Goal: Find specific page/section: Find specific page/section

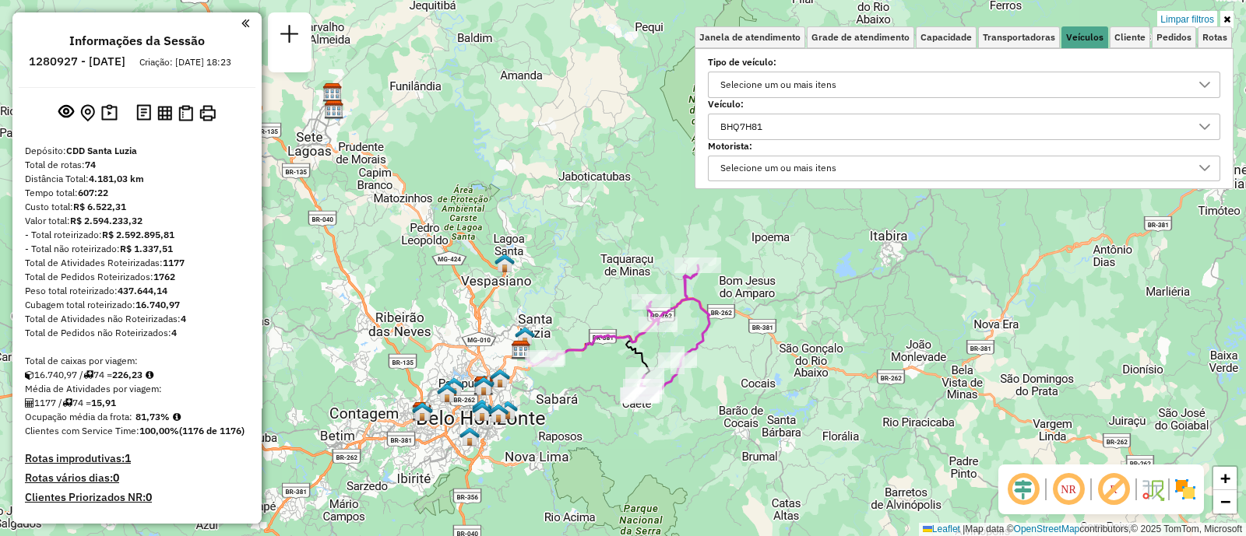
scroll to position [8, 53]
click at [841, 125] on div "BHQ7H81" at bounding box center [952, 126] width 475 height 25
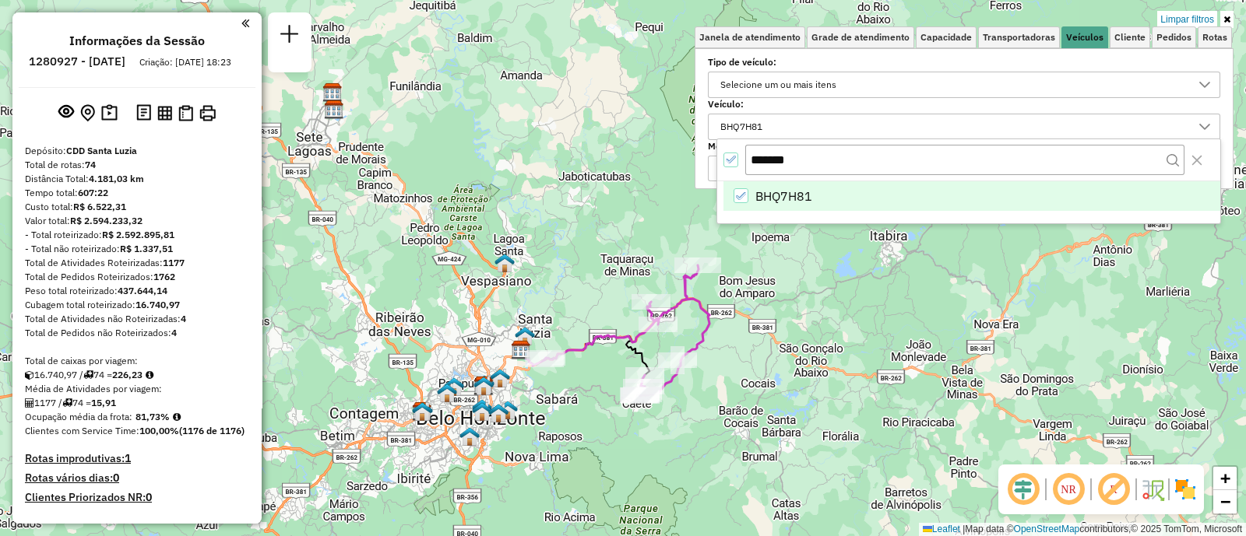
click at [735, 164] on div "All items selected" at bounding box center [730, 160] width 15 height 15
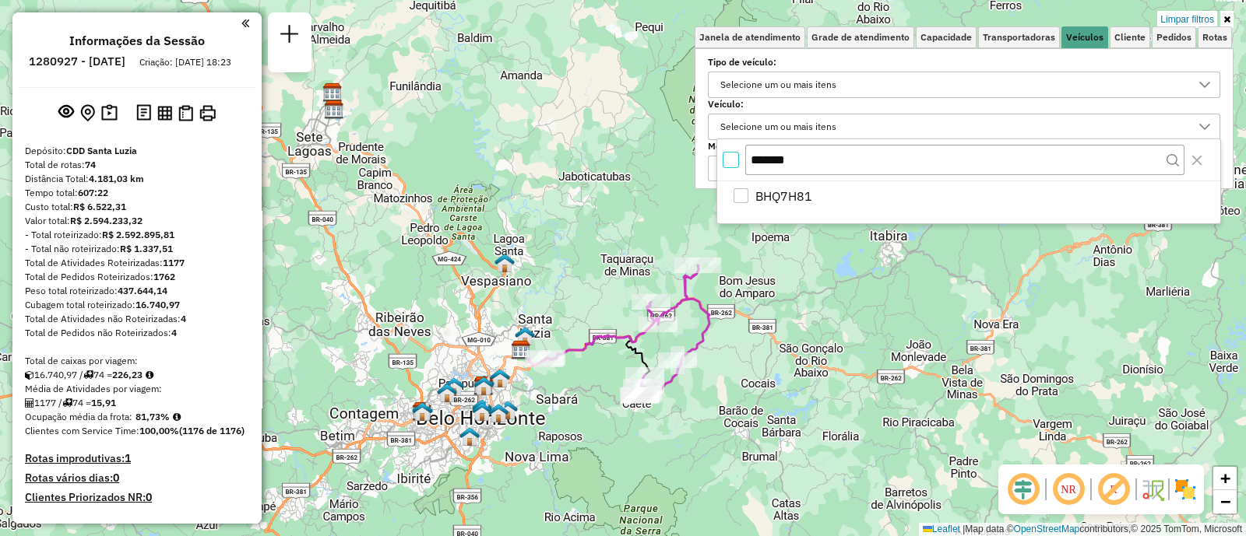
scroll to position [8, 5]
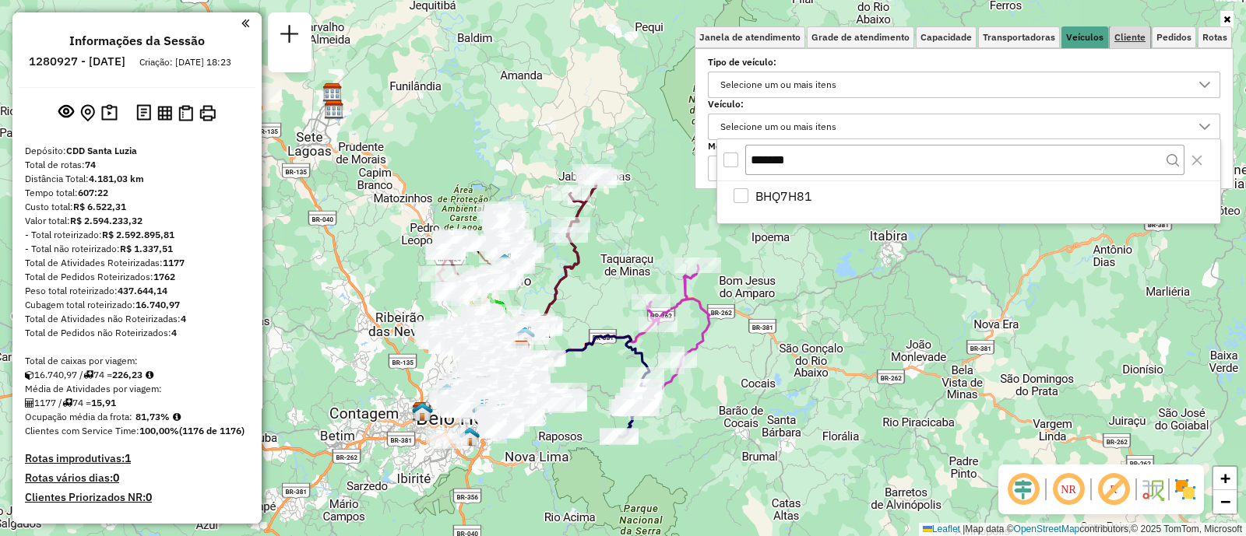
drag, startPoint x: 1142, startPoint y: 35, endPoint x: 1130, endPoint y: 37, distance: 11.8
click at [1131, 37] on span "Cliente" at bounding box center [1129, 37] width 31 height 9
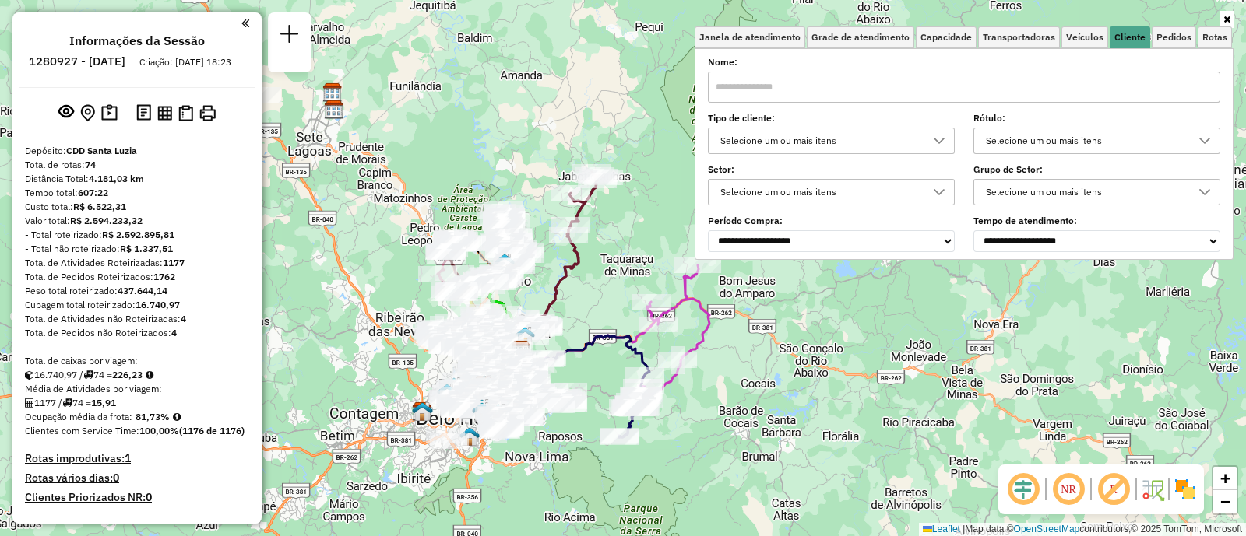
click at [803, 132] on div "Selecione um ou mais itens" at bounding box center [819, 140] width 209 height 25
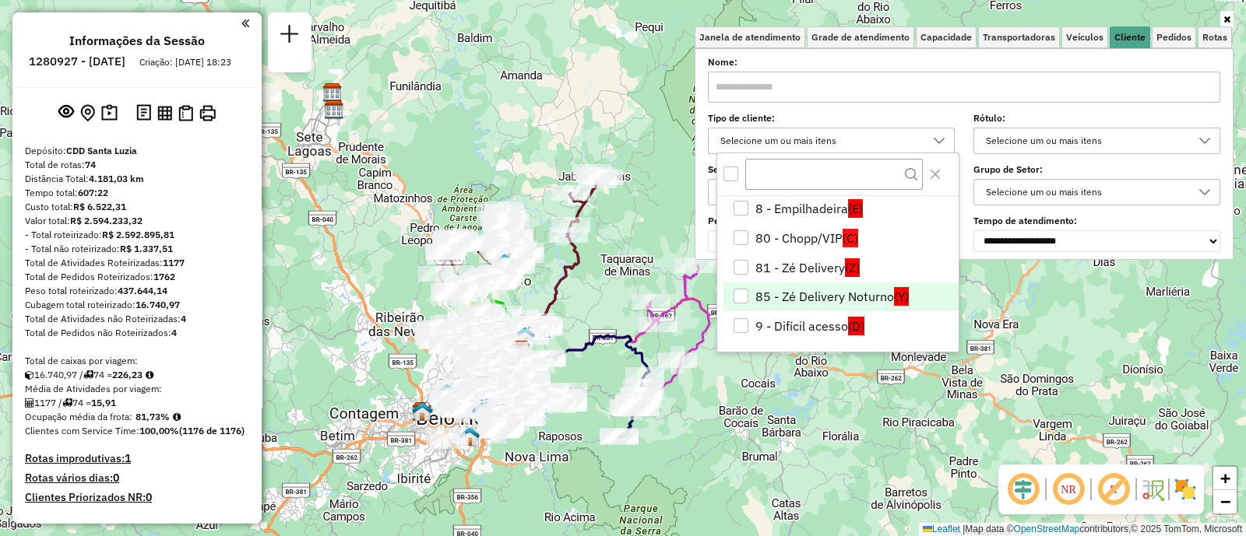
scroll to position [268, 0]
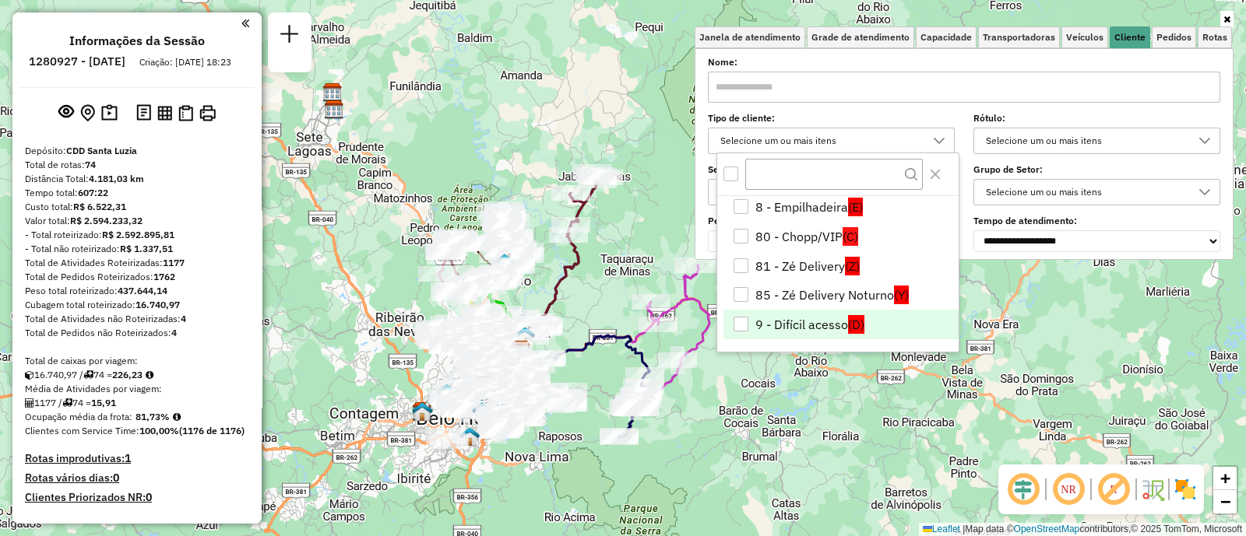
click at [747, 322] on div "9 - Difícil acesso" at bounding box center [740, 324] width 15 height 15
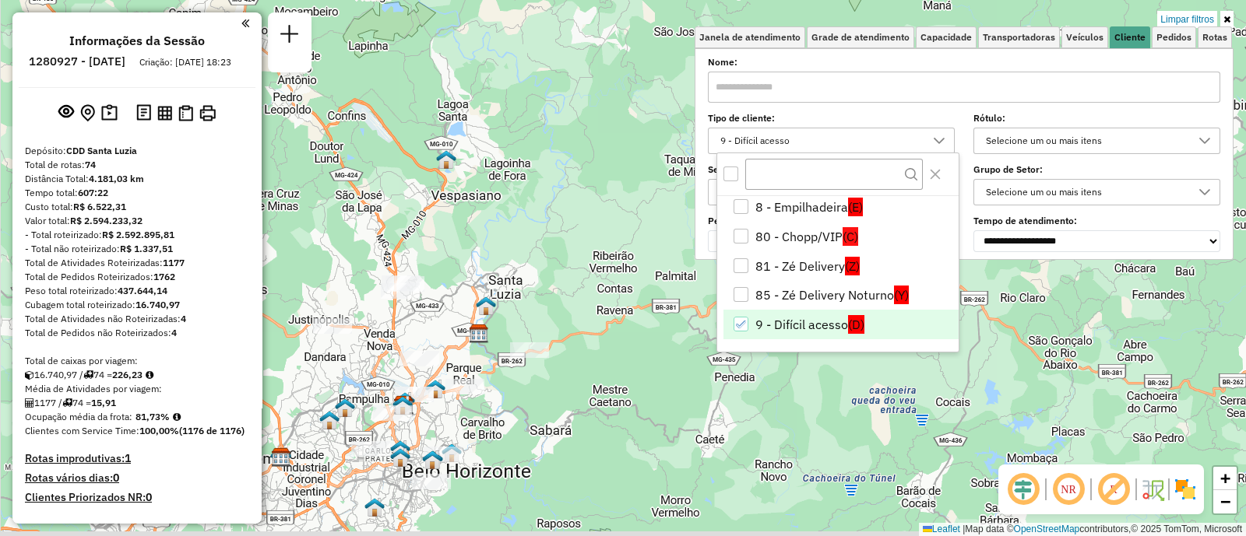
drag, startPoint x: 571, startPoint y: 363, endPoint x: 609, endPoint y: 326, distance: 52.3
click at [609, 326] on div "Limpar filtros Janela de atendimento Grade de atendimento Capacidade Transporta…" at bounding box center [623, 268] width 1246 height 536
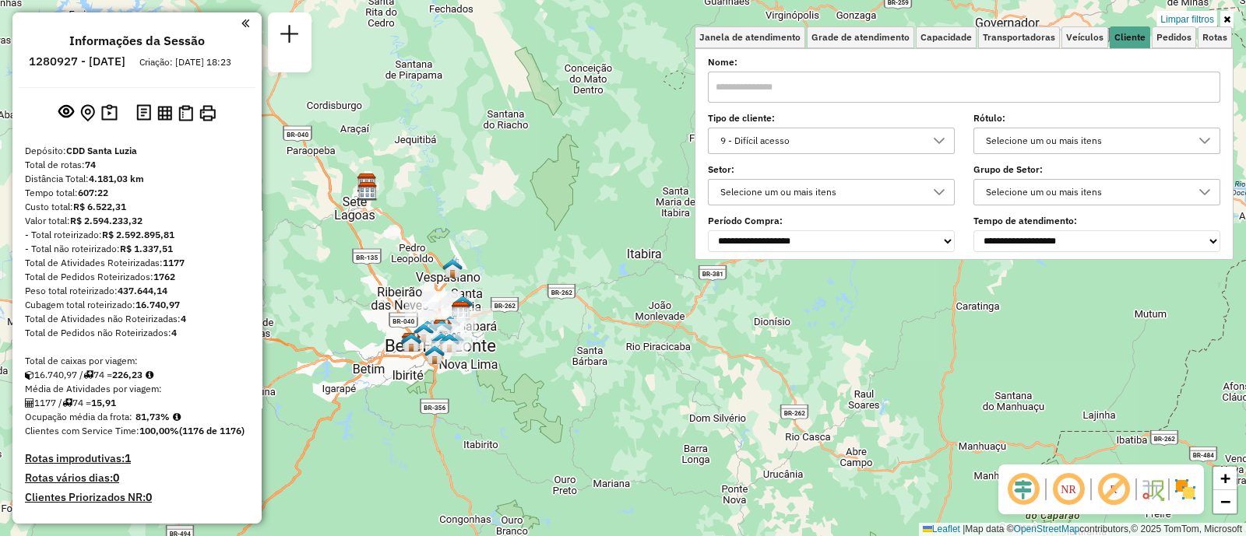
drag, startPoint x: 329, startPoint y: 341, endPoint x: 420, endPoint y: 367, distance: 95.4
click at [420, 367] on div "Limpar filtros Janela de atendimento Grade de atendimento Capacidade Transporta…" at bounding box center [623, 268] width 1246 height 536
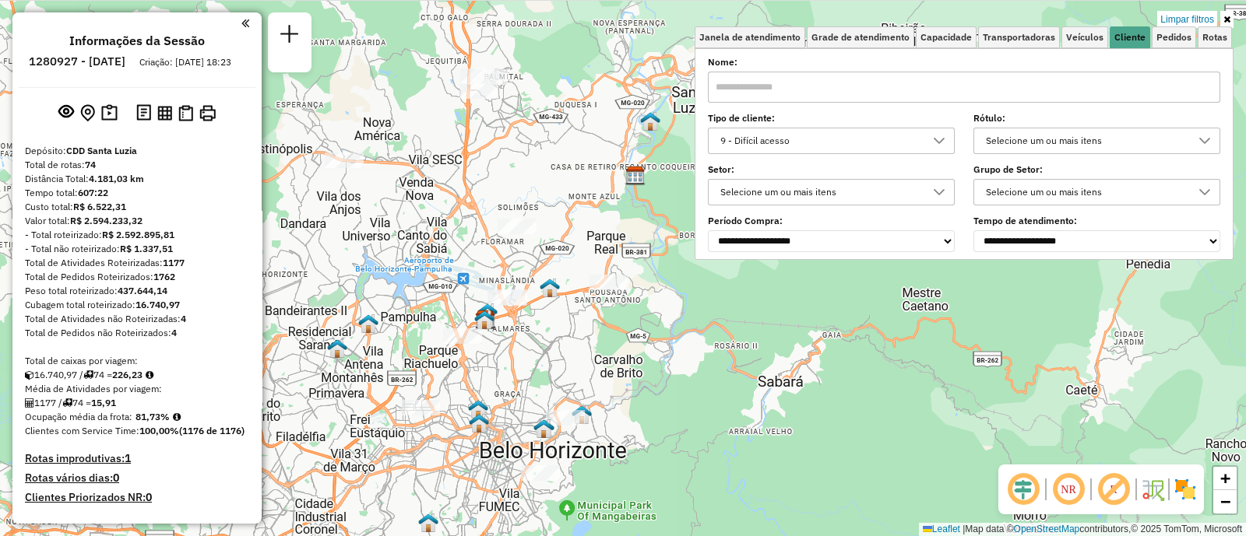
click at [806, 149] on div "9 - Difícil acesso" at bounding box center [819, 140] width 209 height 25
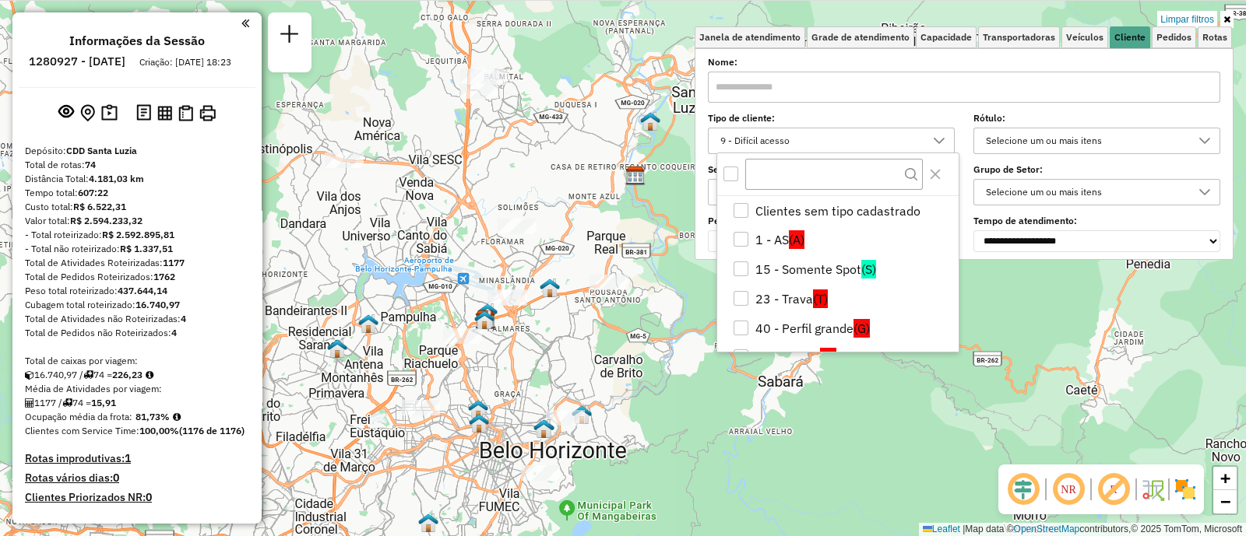
scroll to position [255, 0]
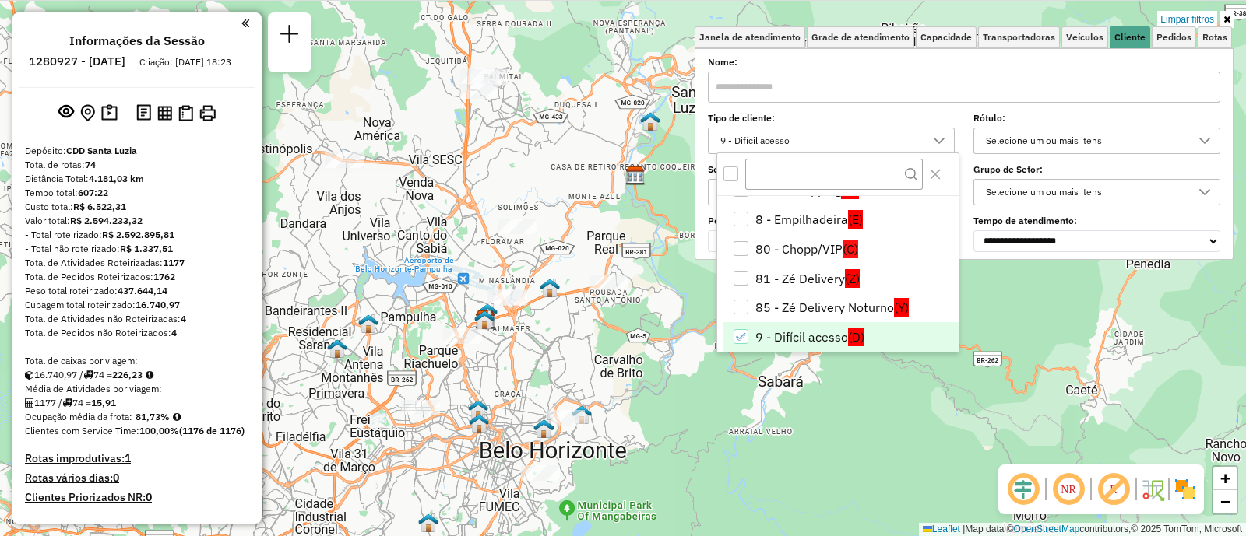
click at [750, 336] on li "9 - Difícil acesso (D)" at bounding box center [840, 337] width 235 height 30
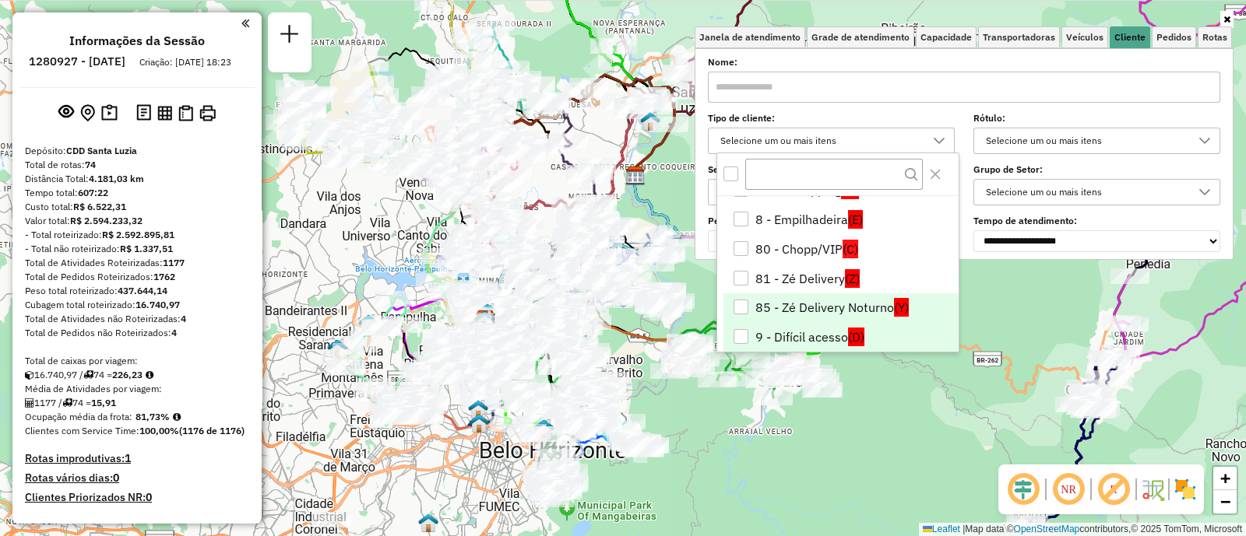
click at [743, 313] on div "85 - Zé Delivery Noturno" at bounding box center [740, 307] width 15 height 15
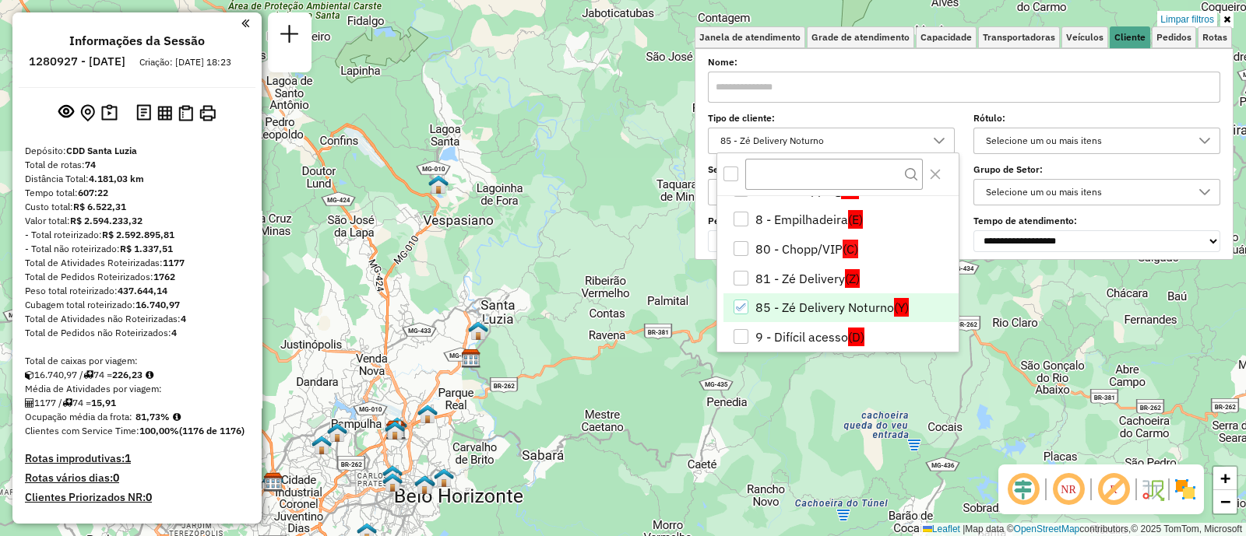
click at [765, 302] on li "85 - Zé Delivery Noturno (Y)" at bounding box center [840, 308] width 235 height 30
click at [749, 275] on li "81 - Zé Delivery (Z)" at bounding box center [840, 279] width 235 height 30
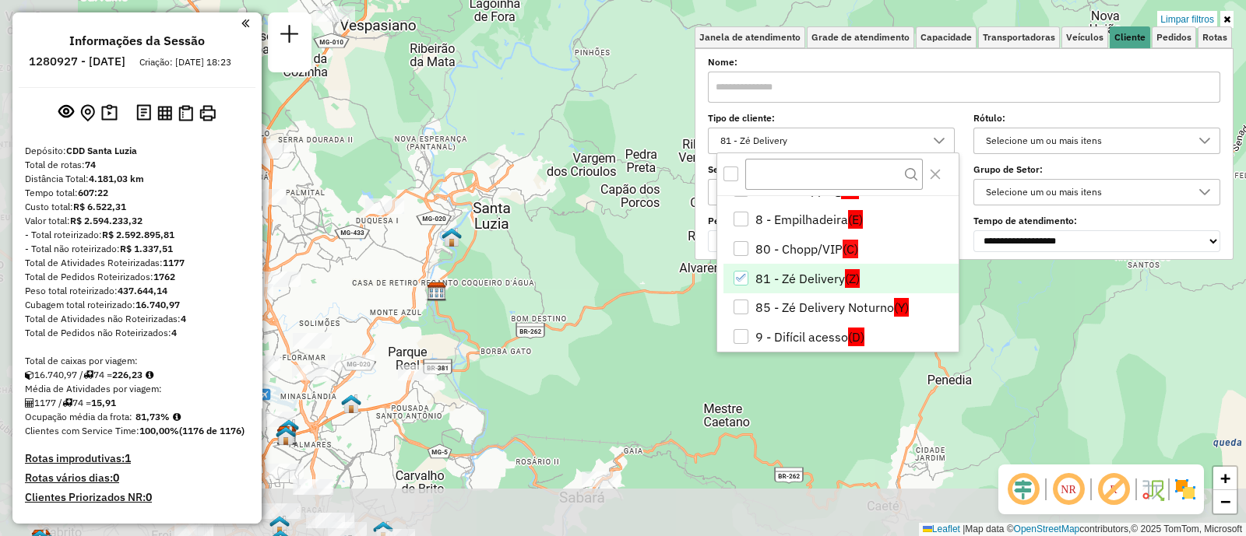
drag, startPoint x: 592, startPoint y: 357, endPoint x: 701, endPoint y: 276, distance: 135.9
click at [699, 277] on div "Limpar filtros Janela de atendimento Grade de atendimento Capacidade Transporta…" at bounding box center [623, 268] width 1246 height 536
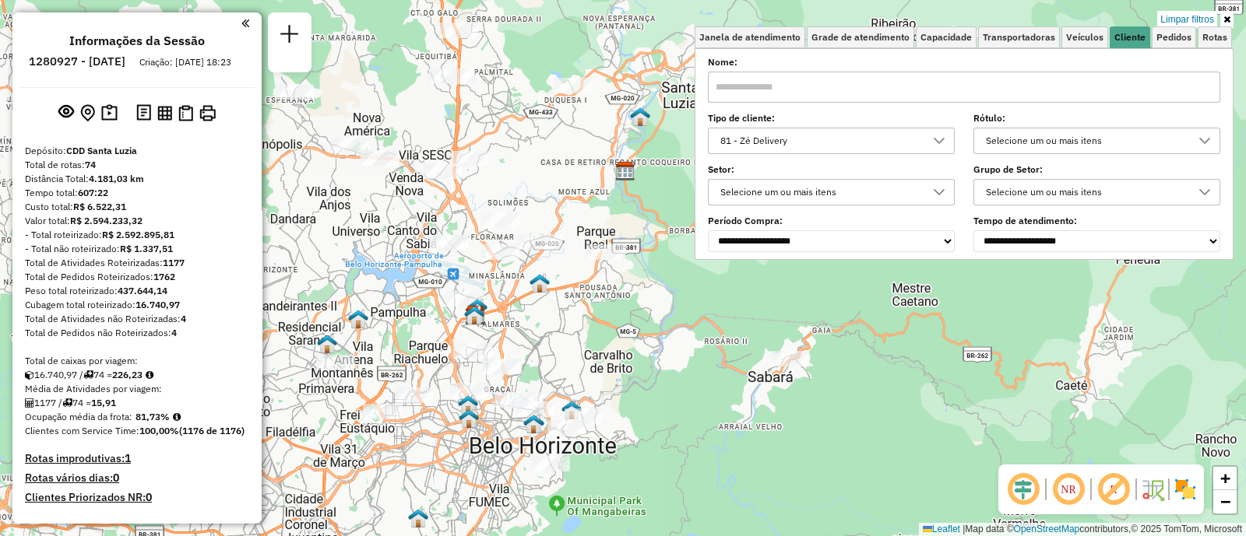
drag, startPoint x: 522, startPoint y: 405, endPoint x: 659, endPoint y: 300, distance: 173.3
click at [654, 301] on div "Limpar filtros Janela de atendimento Grade de atendimento Capacidade Transporta…" at bounding box center [623, 268] width 1246 height 536
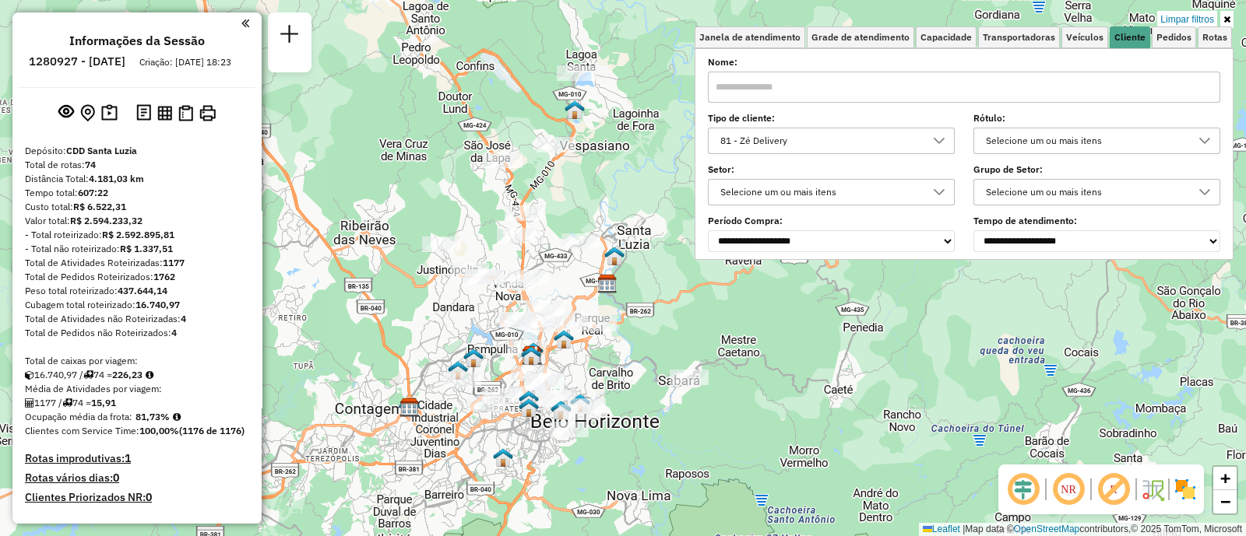
click at [810, 139] on div "81 - Zé Delivery" at bounding box center [819, 140] width 209 height 25
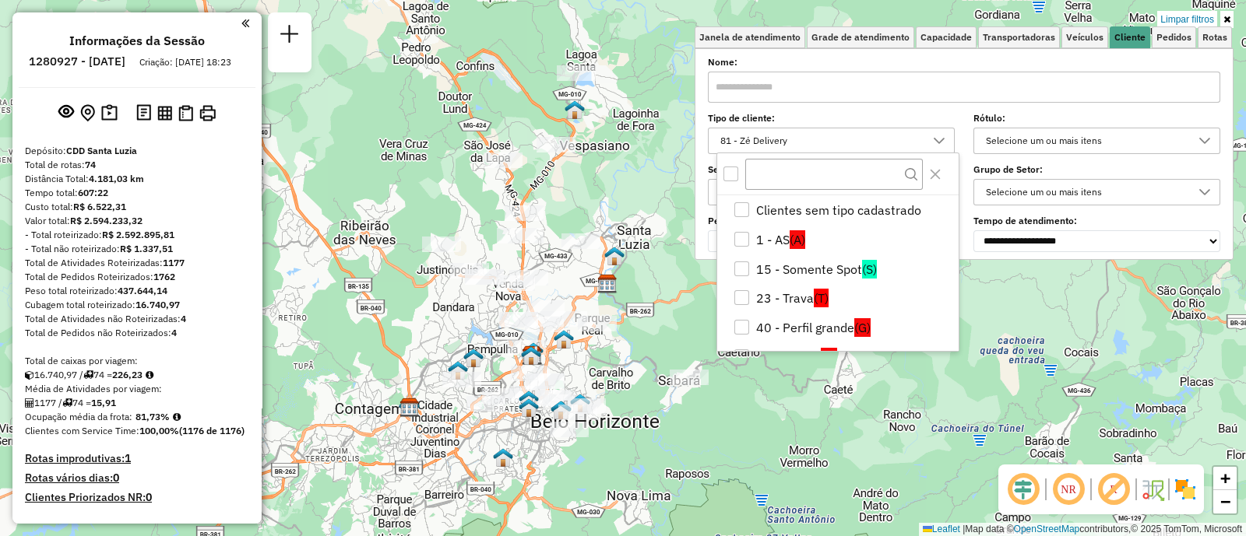
scroll to position [196, 0]
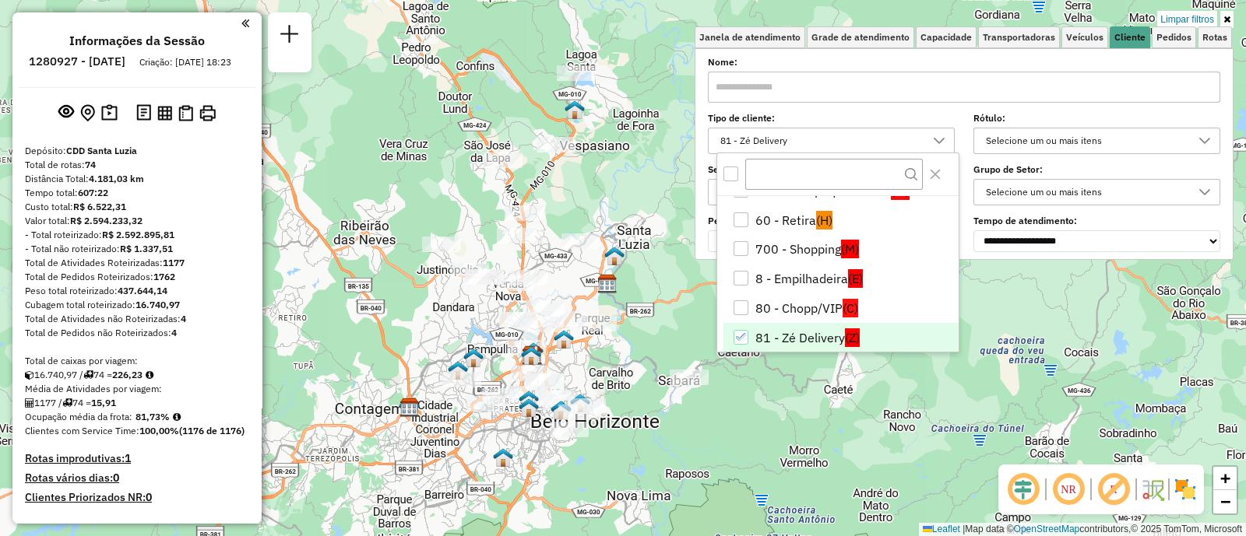
click at [737, 338] on icon "81 - Zé Delivery" at bounding box center [741, 337] width 11 height 11
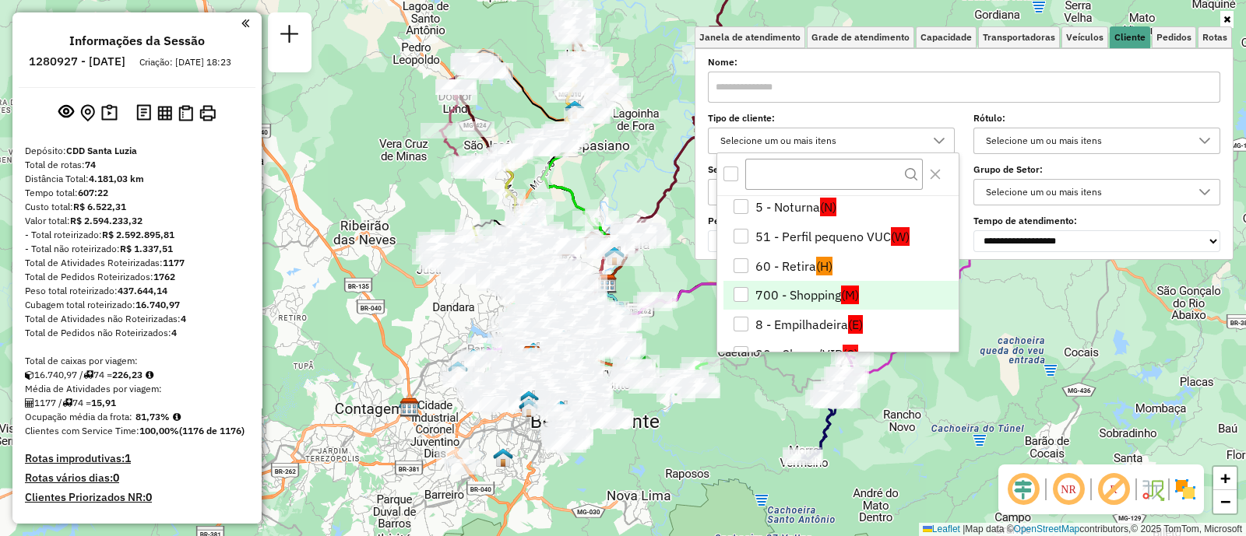
scroll to position [268, 0]
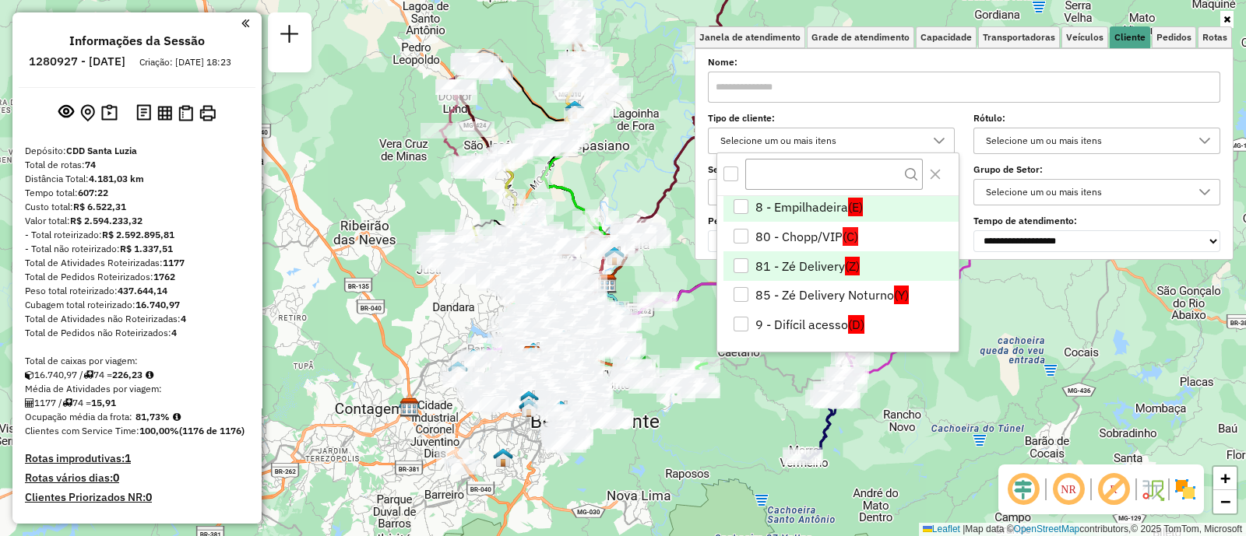
click at [800, 211] on li "8 - Empilhadeira (E)" at bounding box center [840, 207] width 235 height 30
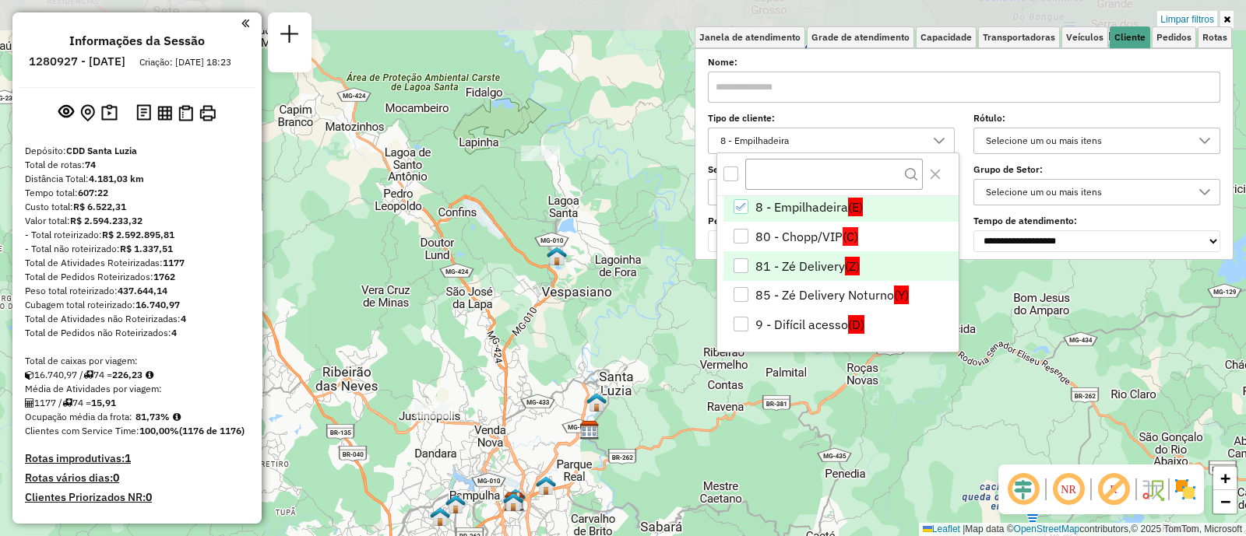
drag, startPoint x: 625, startPoint y: 146, endPoint x: 607, endPoint y: 292, distance: 147.4
click at [607, 292] on div "Limpar filtros Janela de atendimento Grade de atendimento Capacidade Transporta…" at bounding box center [623, 268] width 1246 height 536
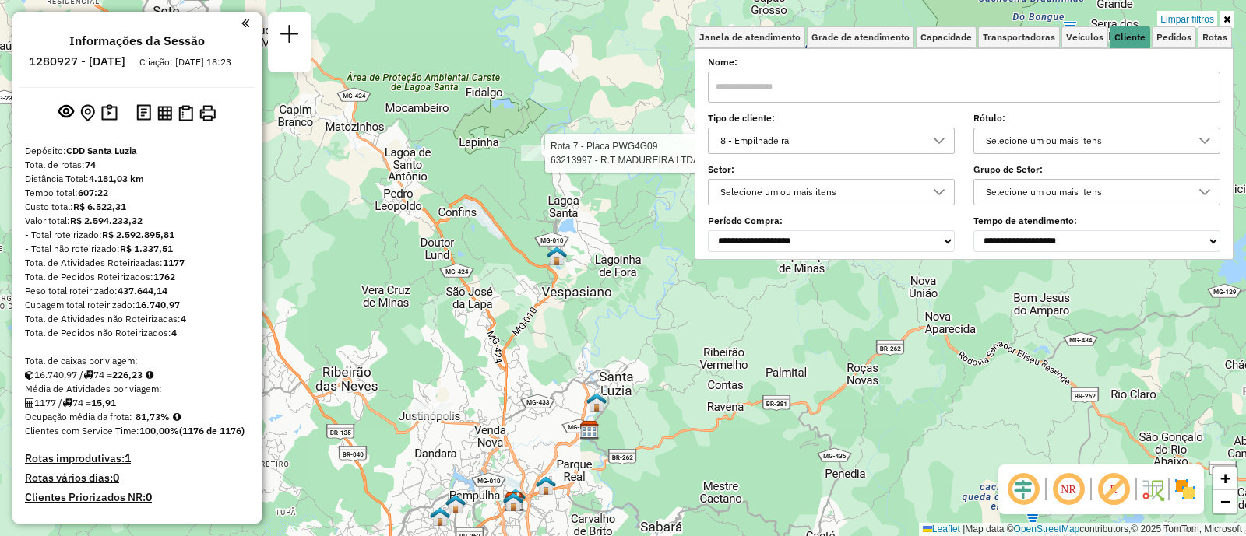
click at [544, 161] on div at bounding box center [540, 154] width 39 height 16
select select "**********"
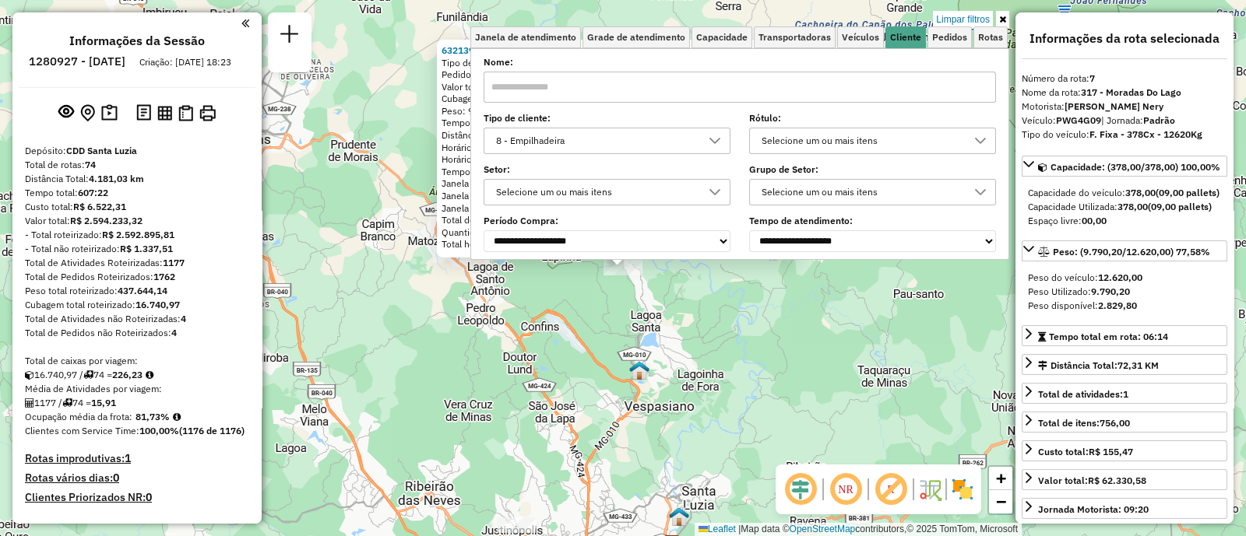
scroll to position [1132, 0]
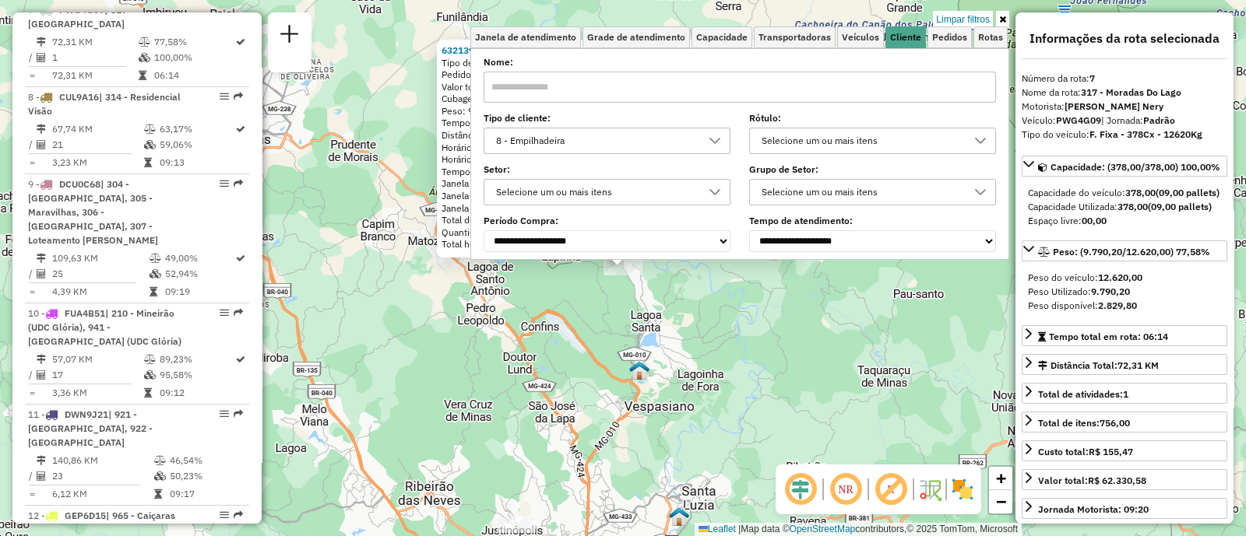
click at [553, 409] on div "63213997 - [PERSON_NAME] LTDA Tipo de cliente: 8 - Empilhadeira (E) Pedidos: 23…" at bounding box center [623, 268] width 1246 height 536
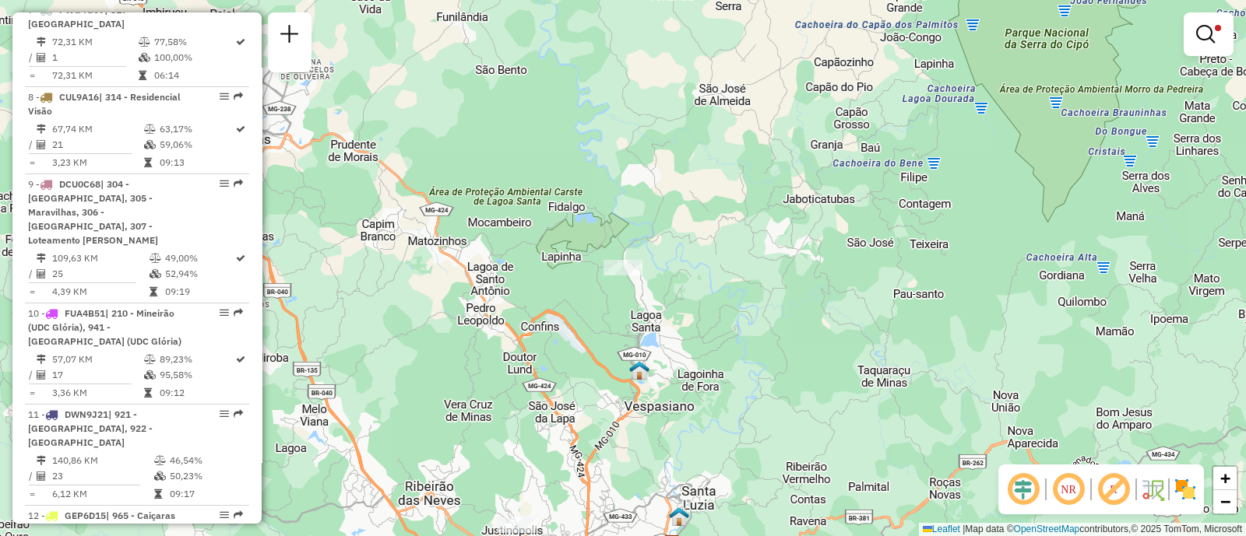
click at [1197, 50] on div at bounding box center [1208, 34] width 50 height 44
click at [1211, 36] on em at bounding box center [1205, 34] width 19 height 19
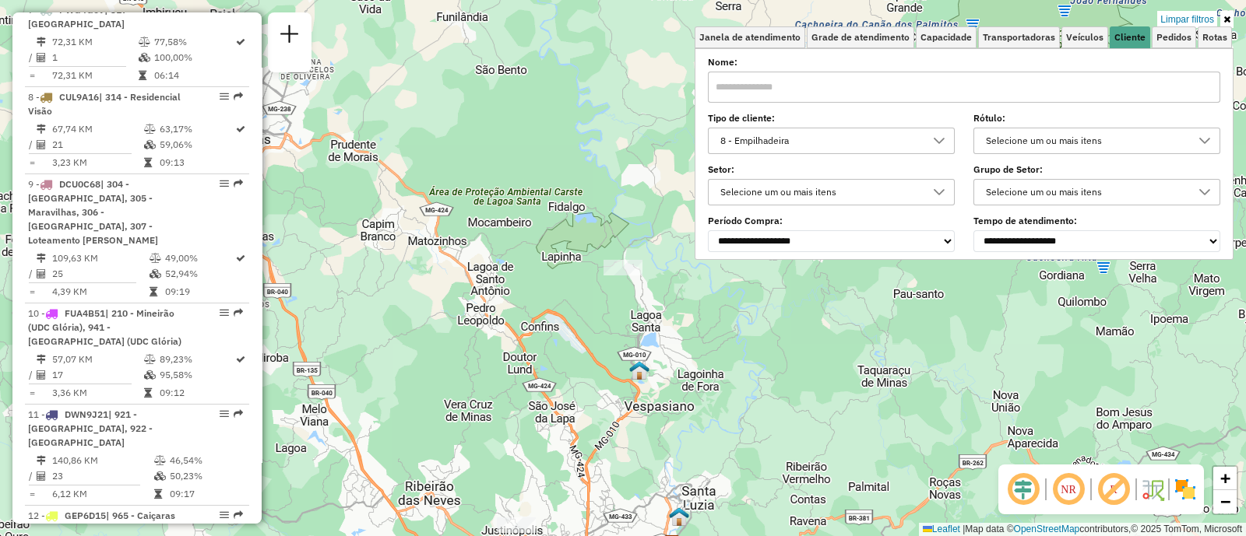
click at [857, 128] on div "8 - Empilhadeira" at bounding box center [819, 140] width 209 height 25
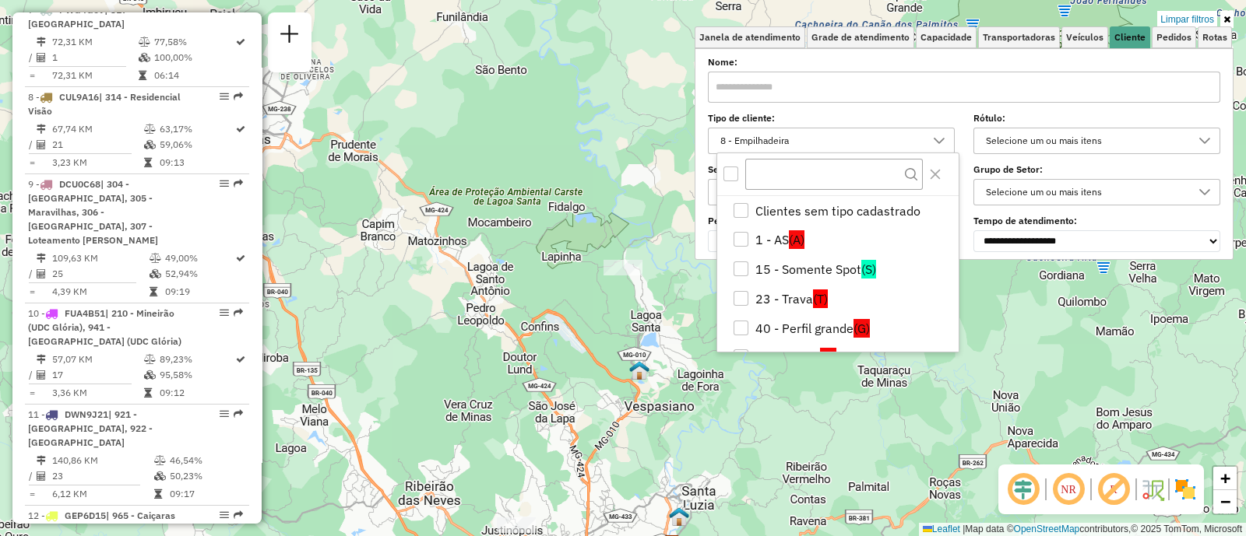
scroll to position [138, 0]
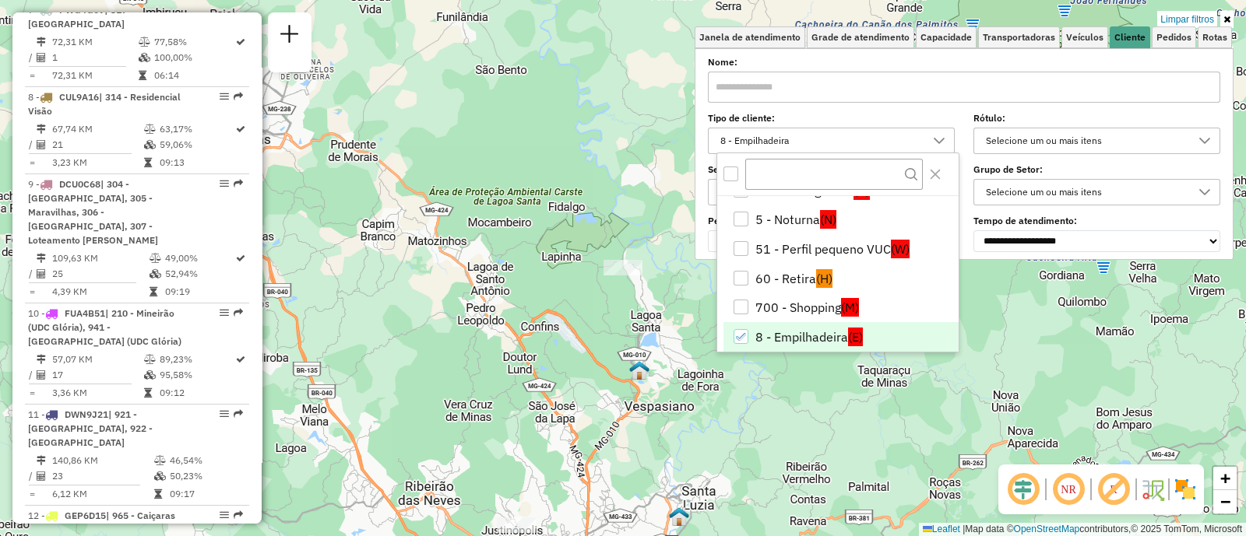
click at [744, 343] on li "8 - Empilhadeira (E)" at bounding box center [840, 337] width 235 height 30
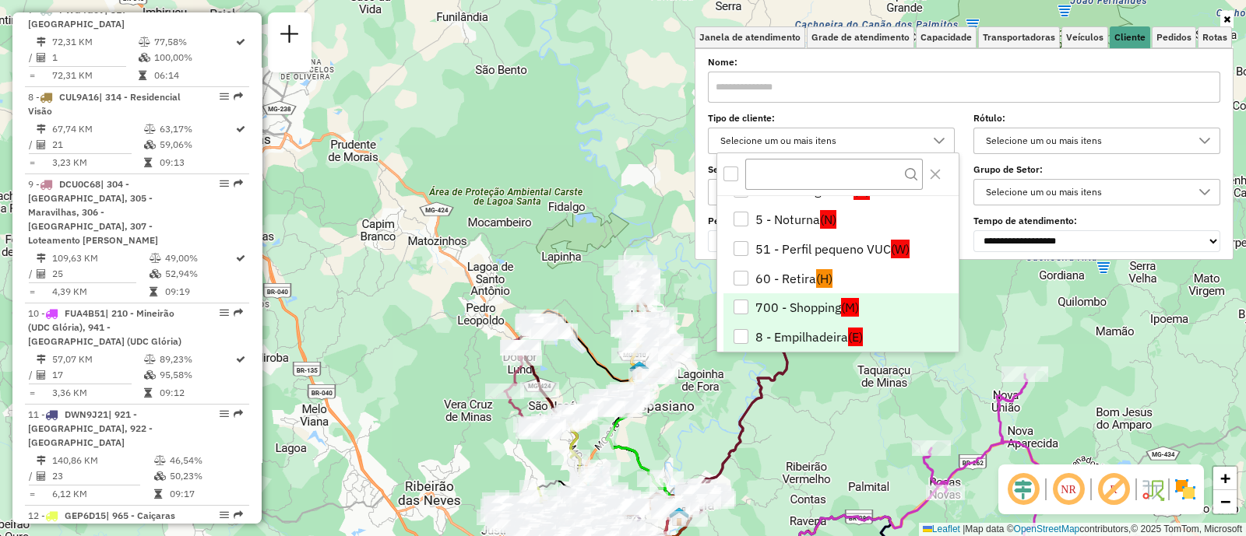
click at [748, 310] on div "700 - Shopping" at bounding box center [741, 308] width 16 height 16
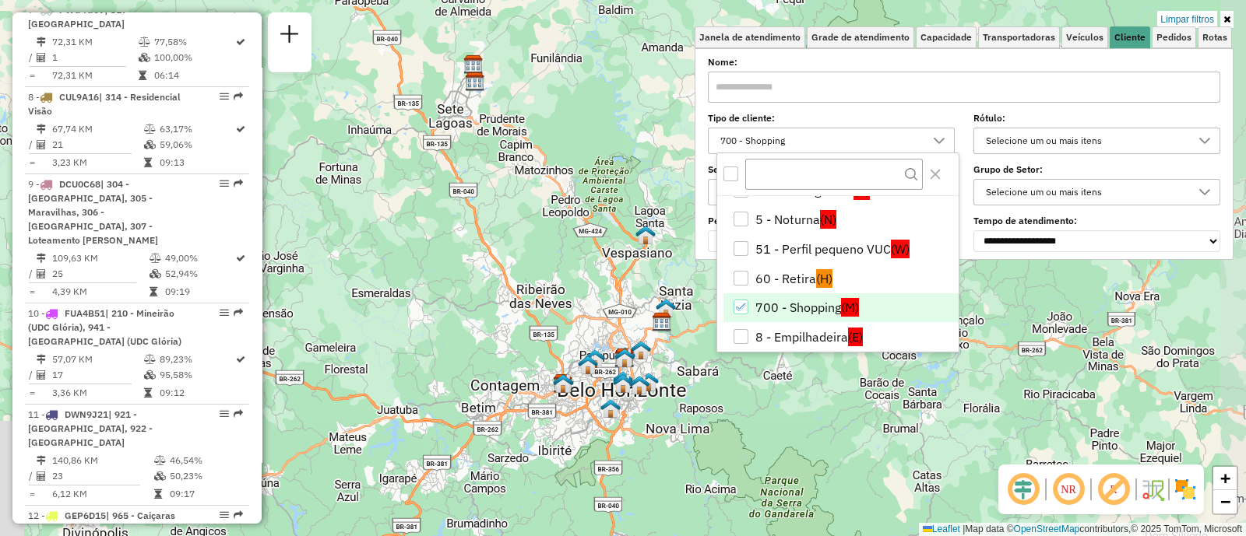
drag, startPoint x: 714, startPoint y: 413, endPoint x: 670, endPoint y: 262, distance: 156.4
click at [670, 262] on div "Limpar filtros Janela de atendimento Grade de atendimento Capacidade Transporta…" at bounding box center [623, 268] width 1246 height 536
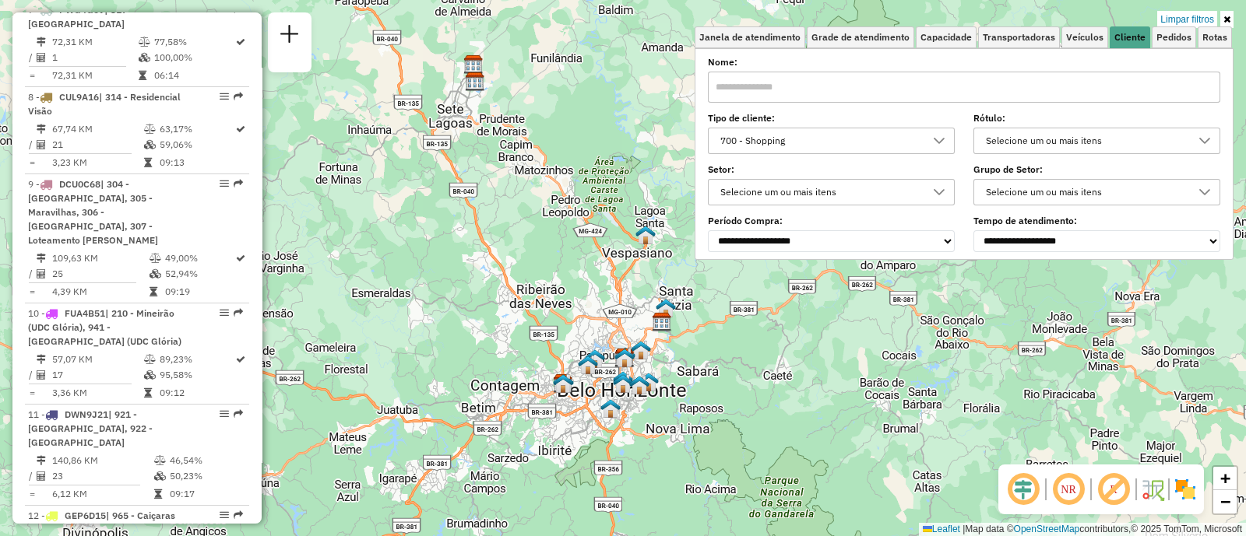
click at [799, 145] on div "700 - Shopping" at bounding box center [819, 140] width 209 height 25
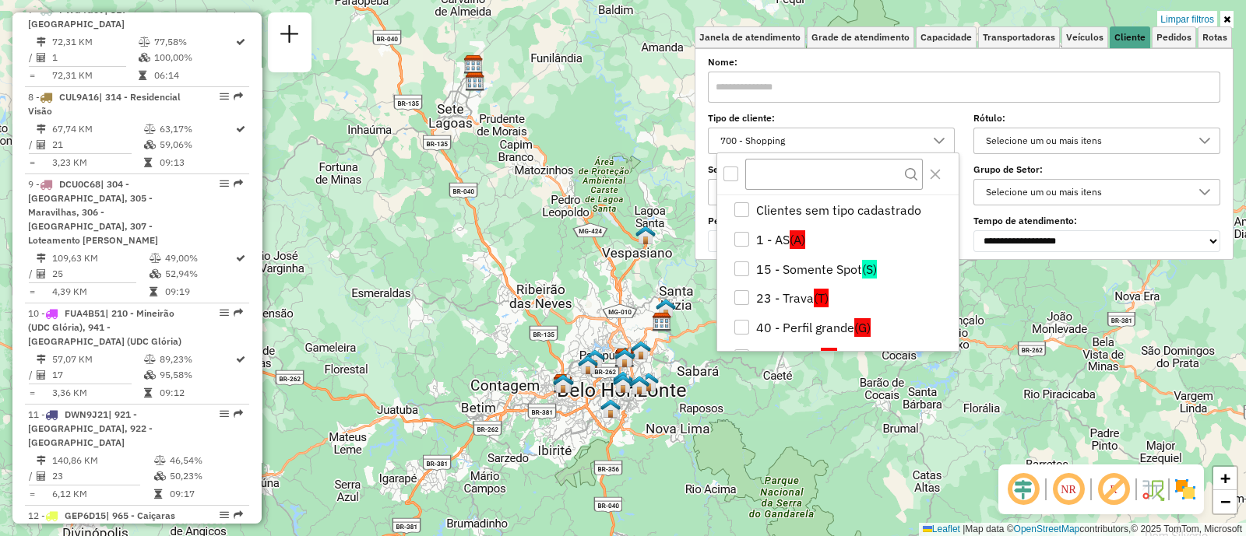
scroll to position [108, 0]
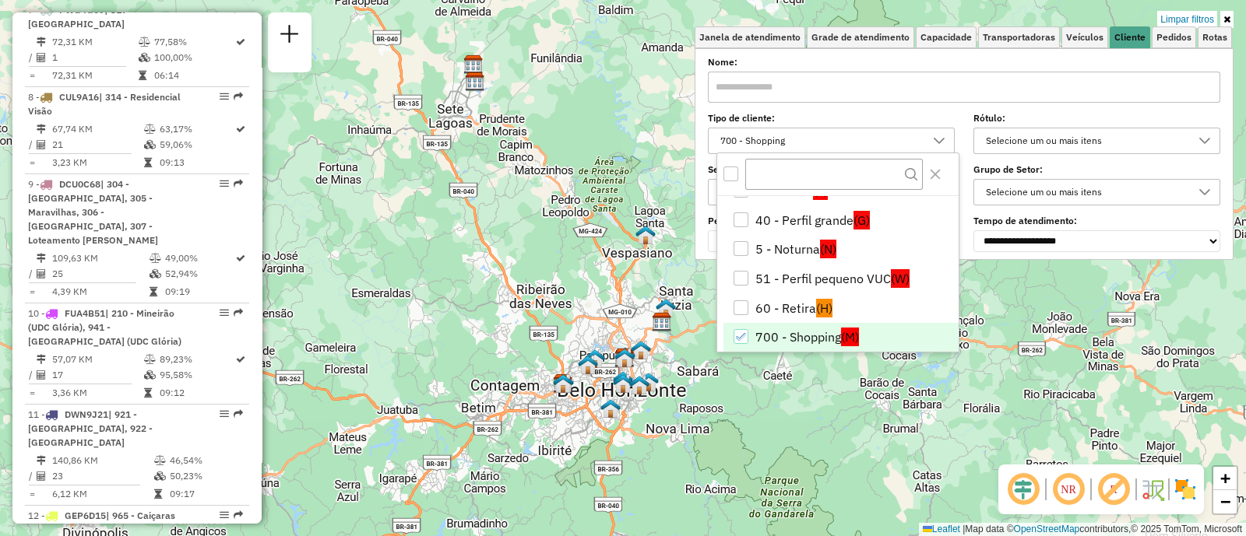
click at [772, 334] on li "700 - Shopping (M)" at bounding box center [840, 338] width 235 height 30
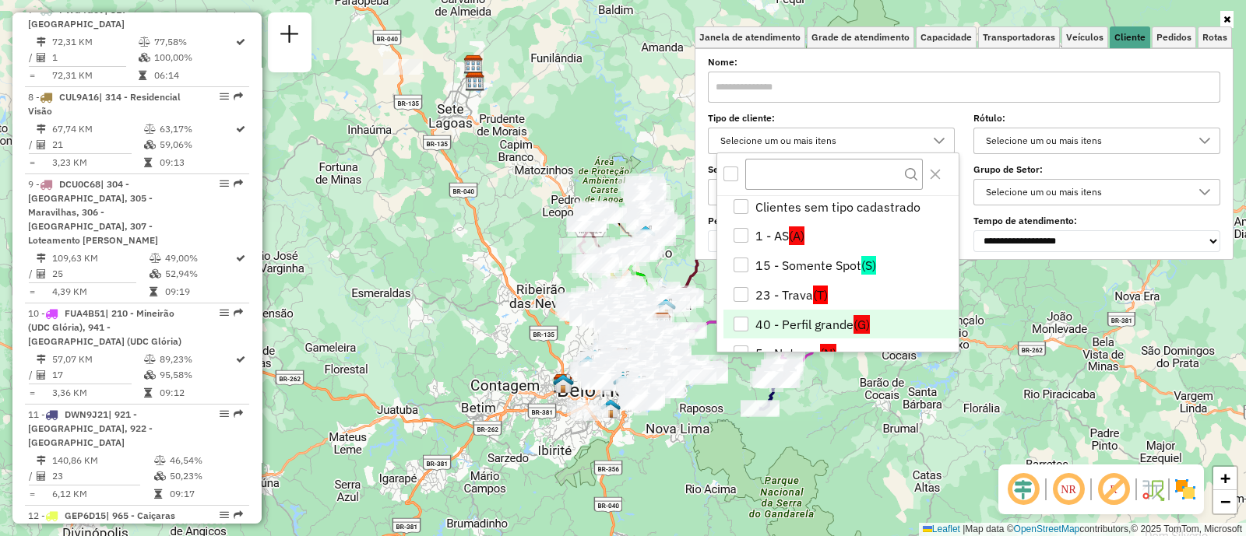
scroll to position [0, 0]
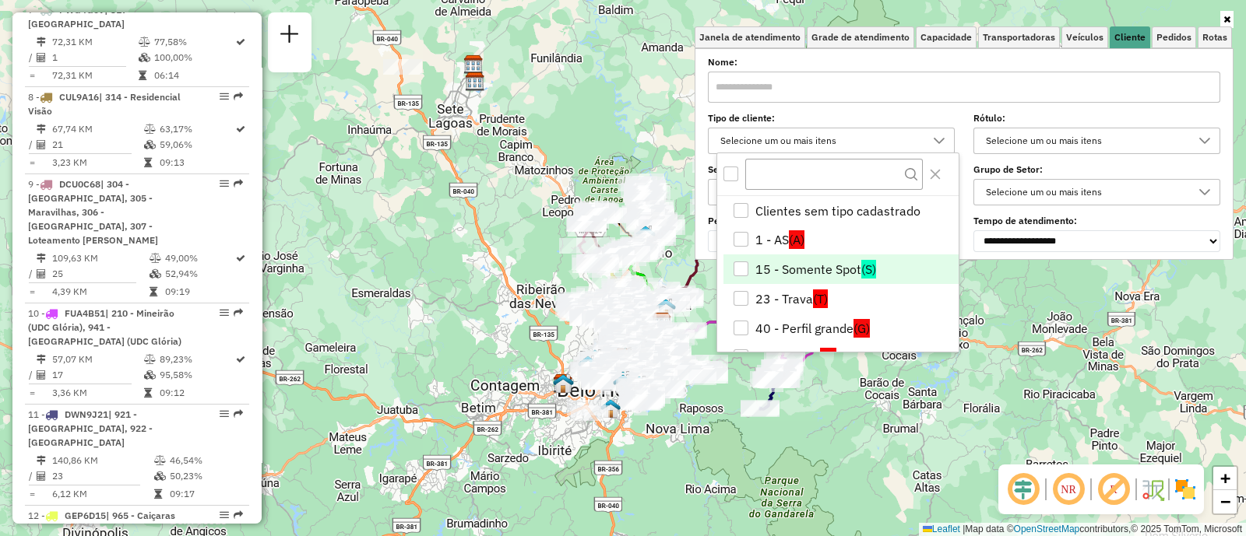
click at [811, 266] on li "15 - Somente Spot (S)" at bounding box center [840, 270] width 235 height 30
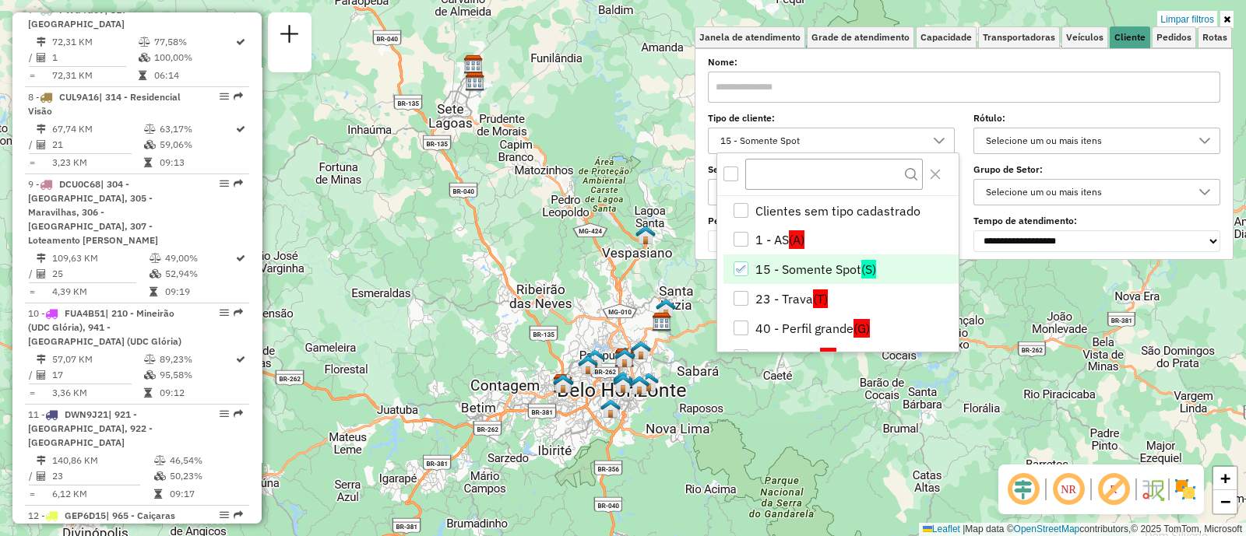
click at [812, 266] on li "15 - Somente Spot (S)" at bounding box center [840, 270] width 235 height 30
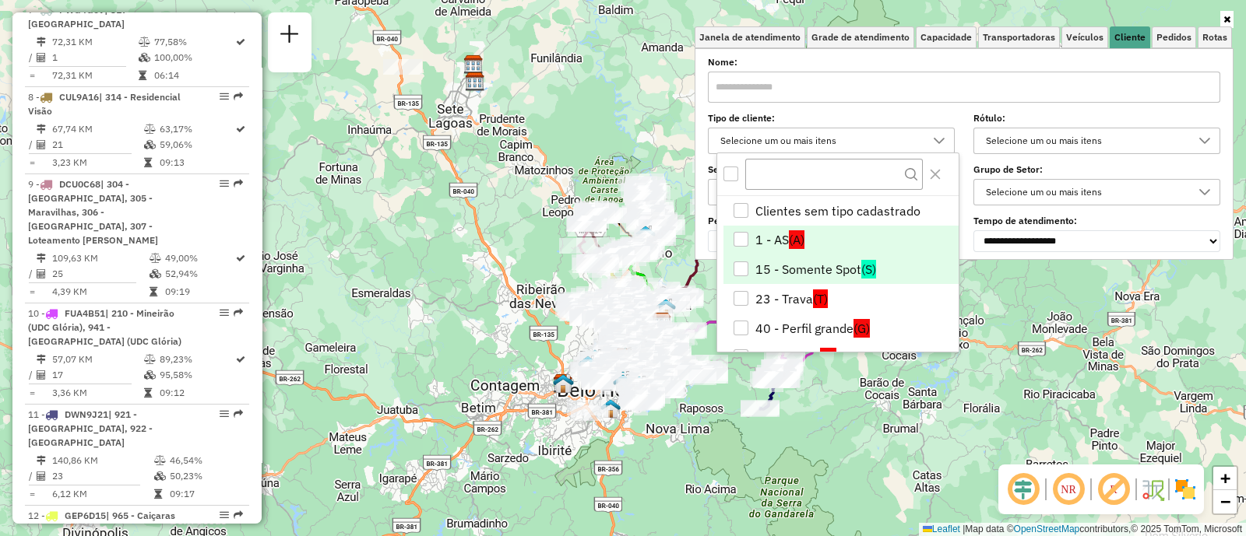
click at [790, 230] on span "(A)" at bounding box center [797, 239] width 16 height 19
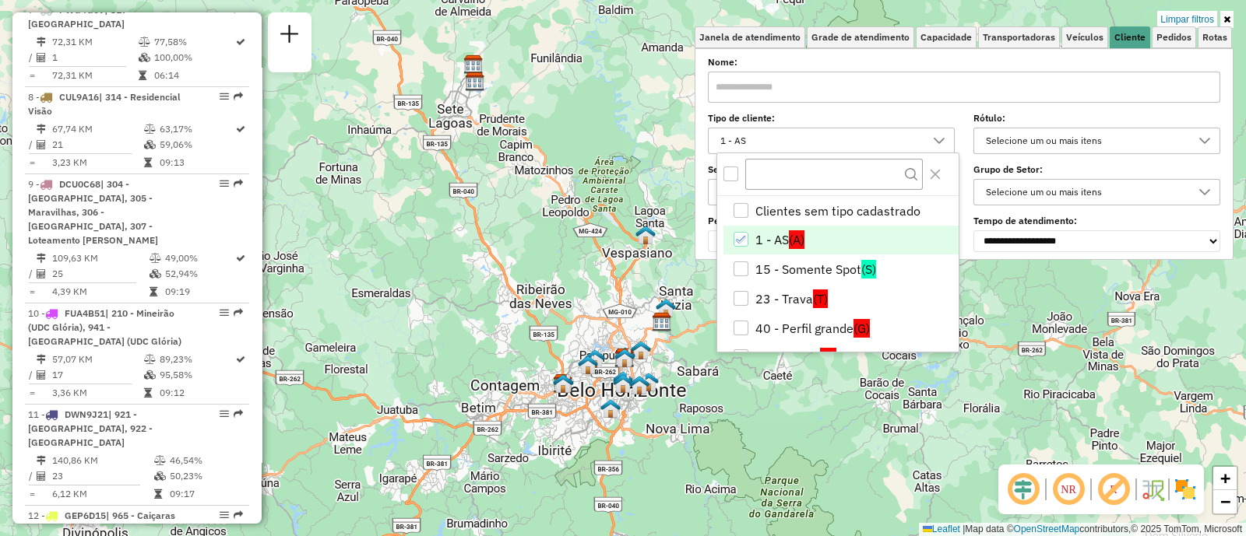
click at [778, 232] on li "1 - AS (A)" at bounding box center [840, 241] width 235 height 30
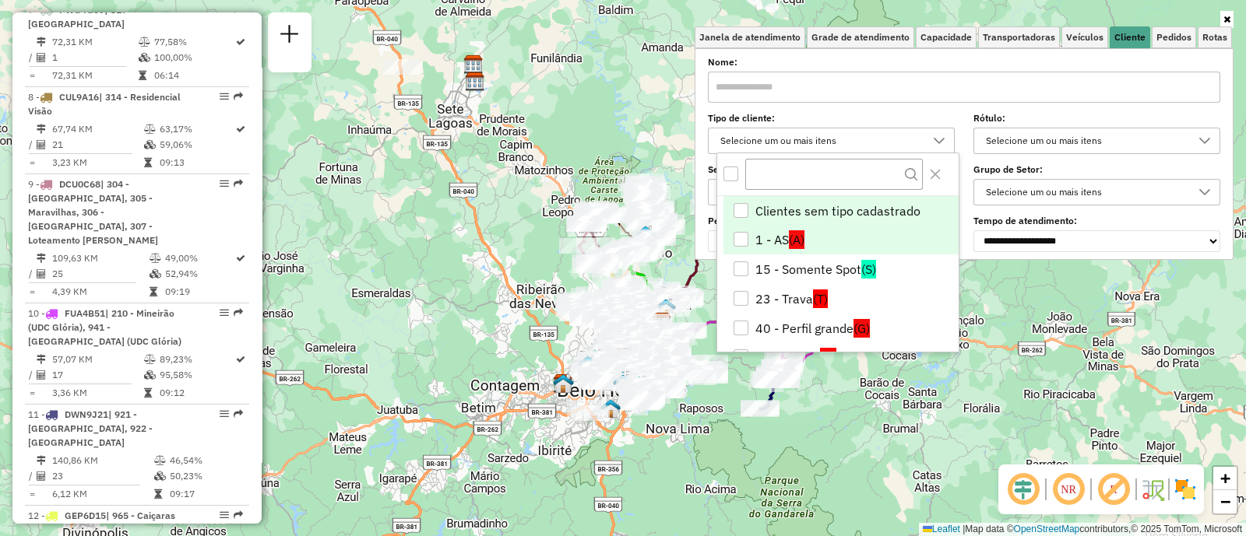
click at [741, 203] on div "Clientes sem tipo cadastrado" at bounding box center [740, 210] width 15 height 15
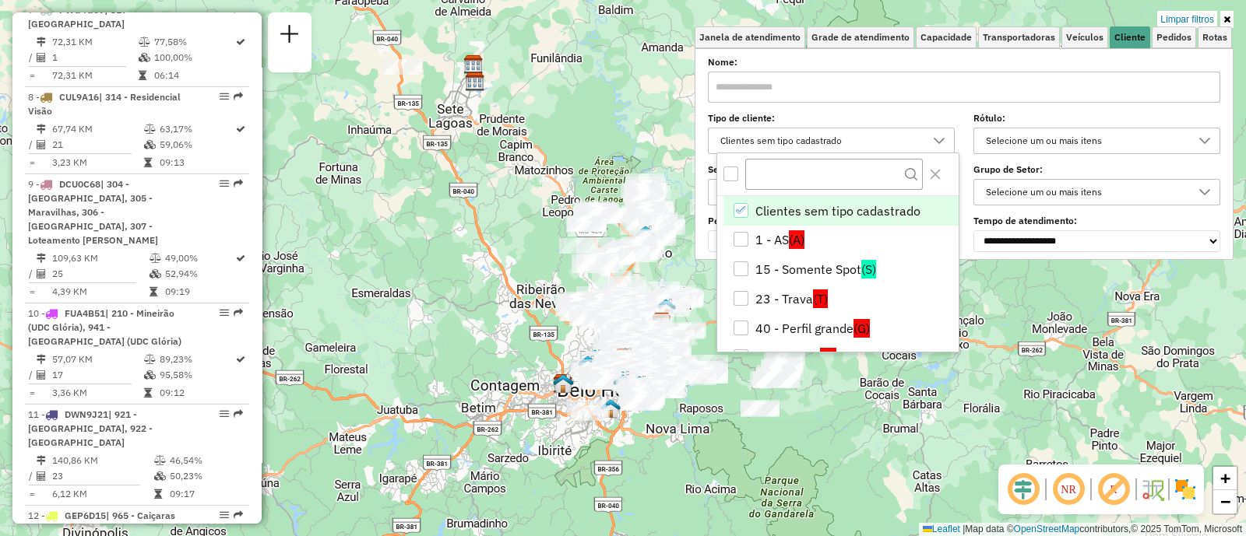
click at [741, 203] on div "Clientes sem tipo cadastrado" at bounding box center [740, 210] width 15 height 15
click at [741, 206] on div "Clientes sem tipo cadastrado" at bounding box center [740, 210] width 15 height 15
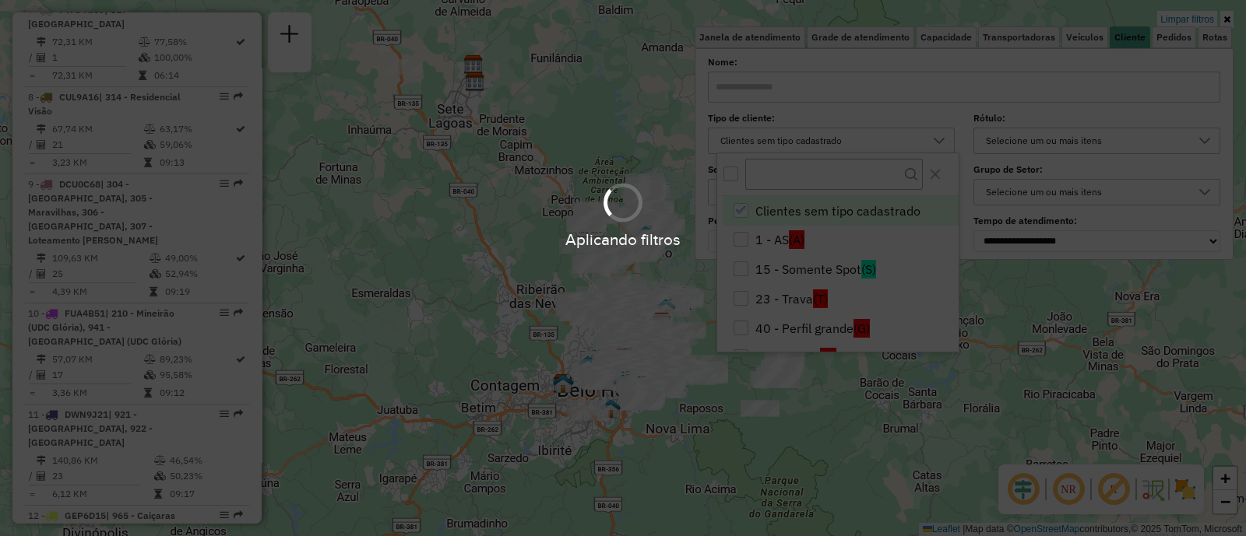
click at [1119, 352] on hb-app "Aplicando filtros Pop-up bloqueado! Seu navegador bloqueou automáticamente a ab…" at bounding box center [623, 268] width 1246 height 536
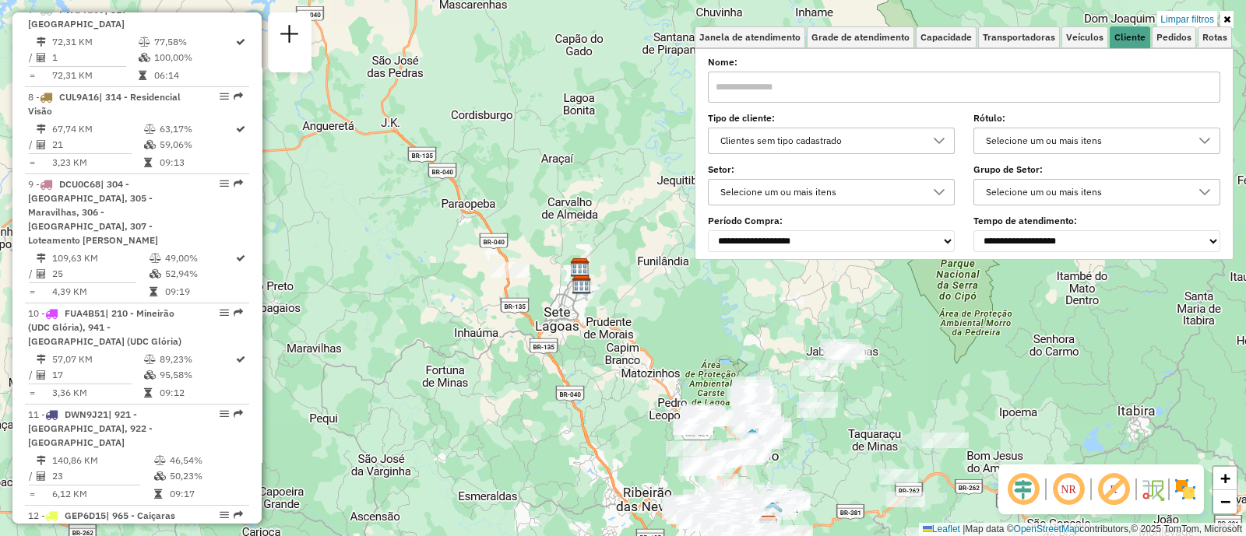
click at [431, 331] on div "Limpar filtros Janela de atendimento Grade de atendimento Capacidade Transporta…" at bounding box center [623, 268] width 1246 height 536
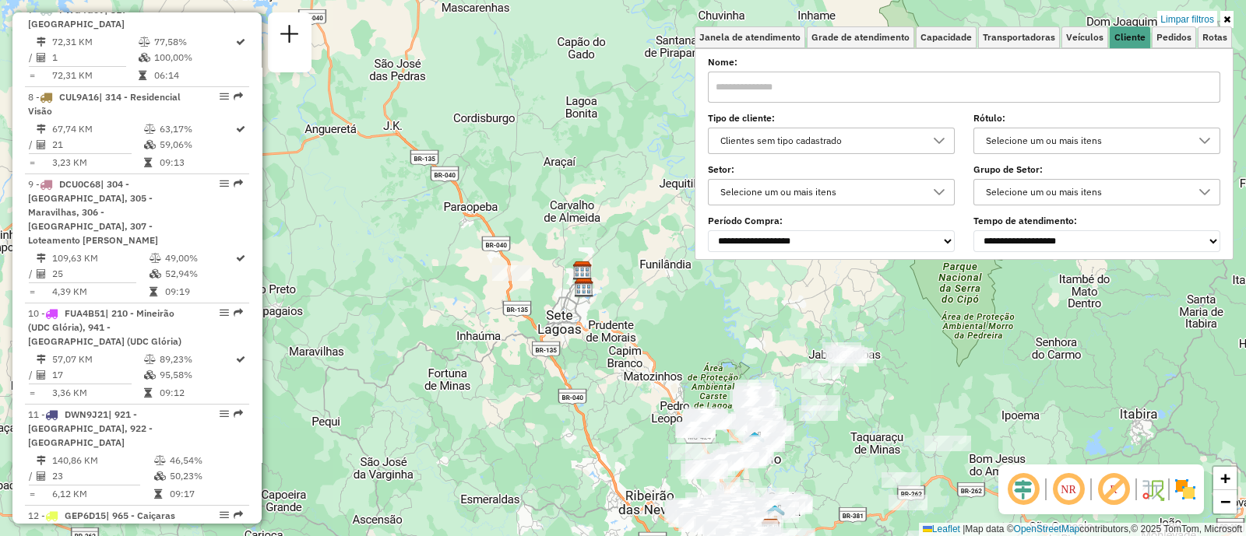
click at [541, 329] on div "Limpar filtros Janela de atendimento Grade de atendimento Capacidade Transporta…" at bounding box center [623, 268] width 1246 height 536
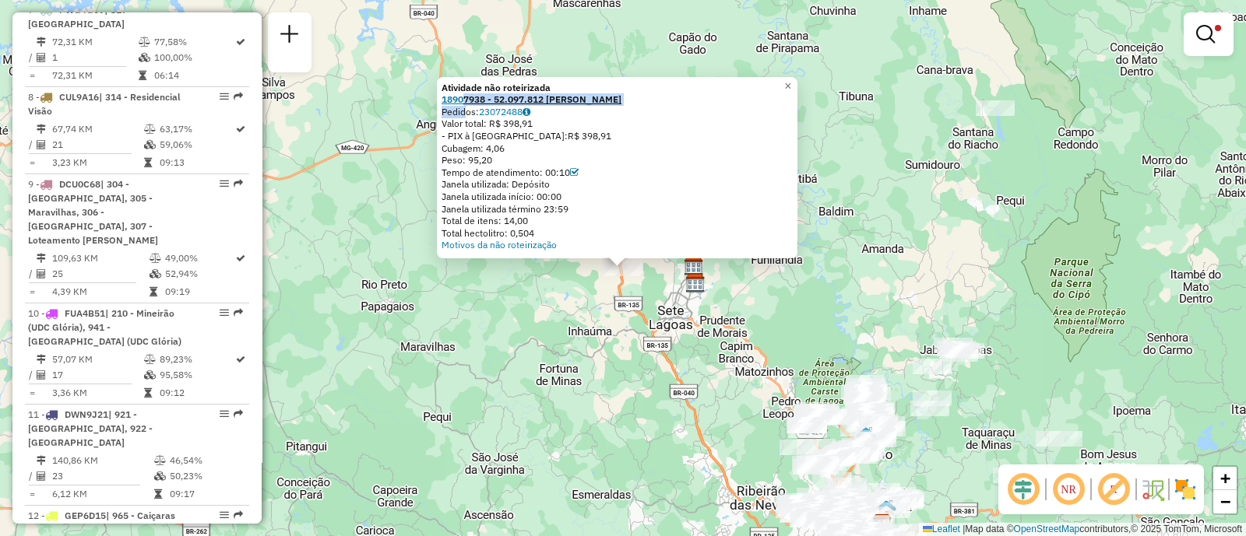
drag, startPoint x: 465, startPoint y: 107, endPoint x: 469, endPoint y: 99, distance: 9.1
click at [469, 99] on div "Atividade não roteirizada 18907938 - 52.097.812 [PERSON_NAME] Pedidos: 23072488…" at bounding box center [616, 167] width 351 height 170
click at [604, 363] on div "Atividade não roteirizada 18907938 - 52.097.812 MARIA DE FATIMA GALDINO Pedidos…" at bounding box center [623, 268] width 1246 height 536
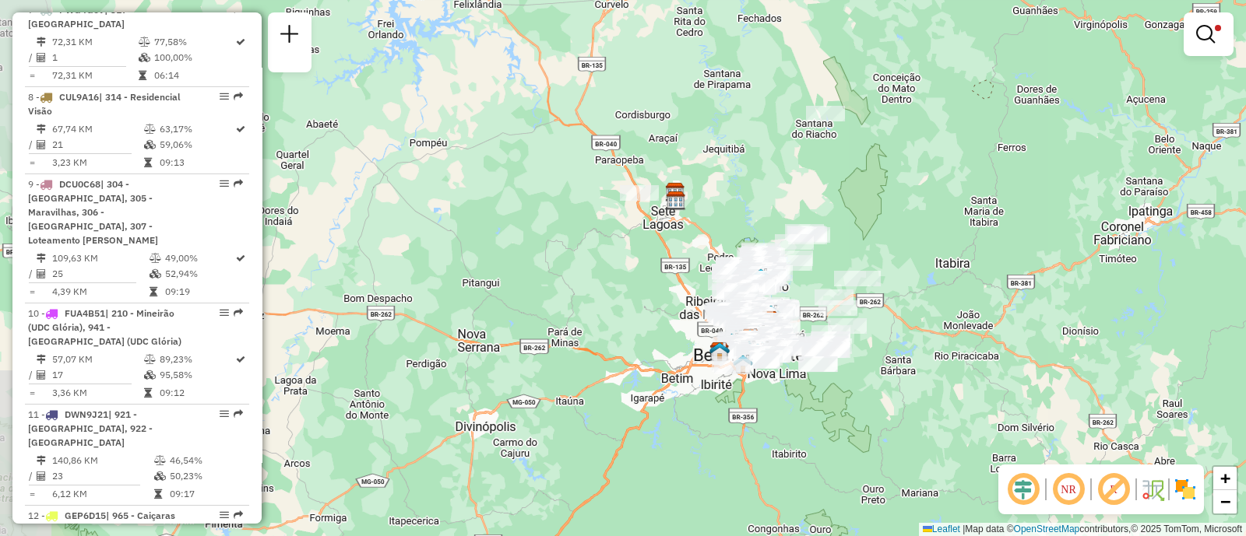
drag, startPoint x: 981, startPoint y: 317, endPoint x: 871, endPoint y: 258, distance: 124.3
click at [871, 258] on div "Limpar filtros Janela de atendimento Grade de atendimento Capacidade Transporta…" at bounding box center [623, 268] width 1246 height 536
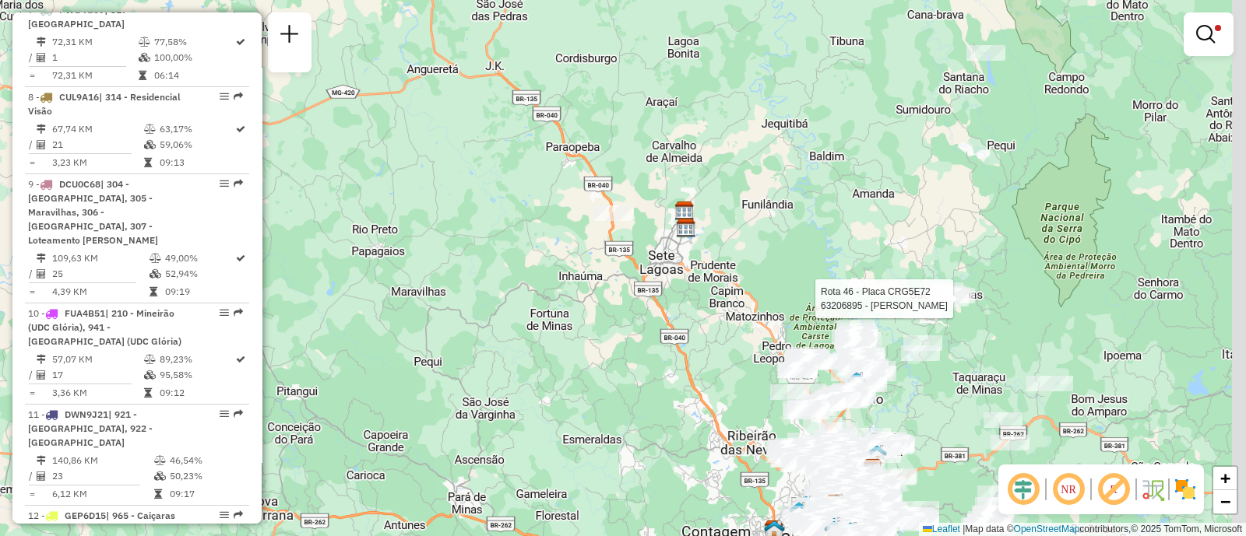
drag, startPoint x: 981, startPoint y: 126, endPoint x: 927, endPoint y: 166, distance: 66.8
click at [927, 166] on div "Rota 46 - Placa CRG5E72 63206895 - [PERSON_NAME] filtros Janela de atendimento …" at bounding box center [623, 268] width 1246 height 536
